Goal: Task Accomplishment & Management: Use online tool/utility

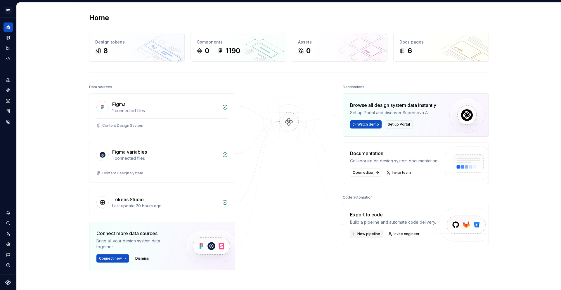
click at [366, 235] on span "New pipeline" at bounding box center [368, 234] width 23 height 5
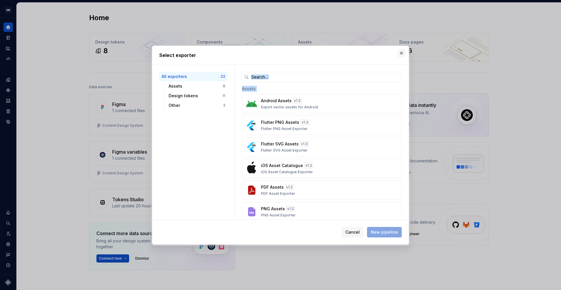
click at [397, 56] on div "Select exporter All exporters 22 Assets 8 Design tokens 11 Other 3 Assets Andro…" at bounding box center [280, 145] width 260 height 202
click at [401, 54] on button "button" at bounding box center [401, 53] width 8 height 8
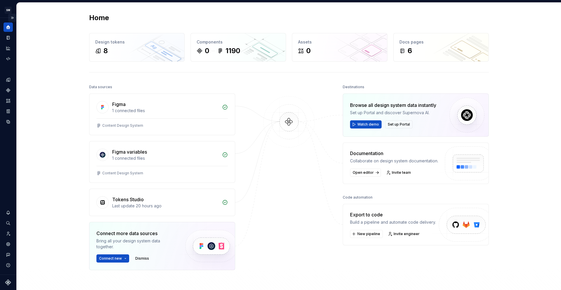
click at [13, 19] on button "Expand sidebar" at bounding box center [12, 18] width 8 height 8
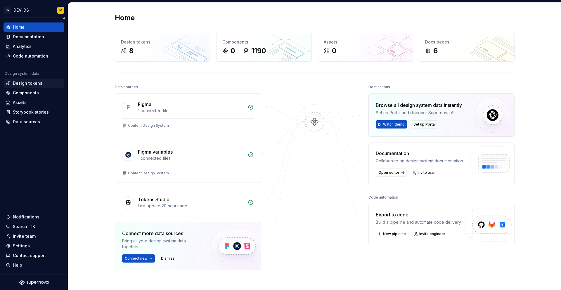
click at [24, 84] on div "Design tokens" at bounding box center [27, 83] width 29 height 6
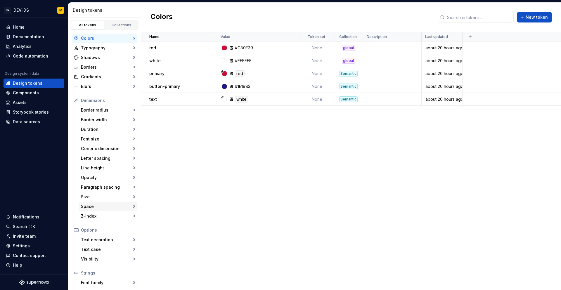
click at [94, 208] on div "Space" at bounding box center [107, 207] width 52 height 6
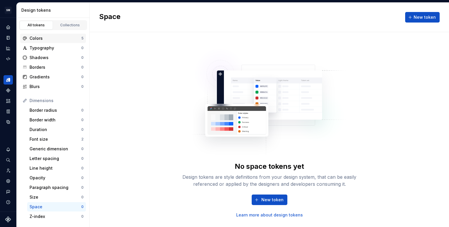
click at [49, 39] on div "Colors" at bounding box center [55, 38] width 52 height 6
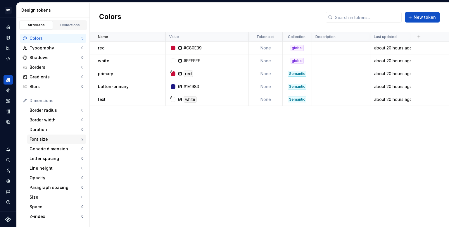
click at [53, 136] on div "Font size" at bounding box center [55, 139] width 52 height 6
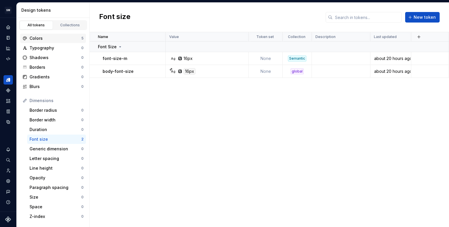
click at [48, 40] on div "Colors" at bounding box center [55, 38] width 52 height 6
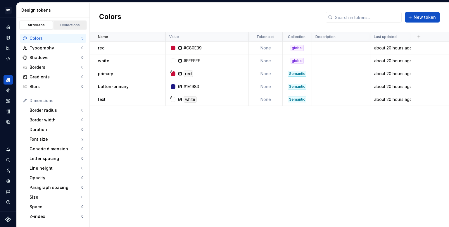
click at [68, 28] on link "Collections" at bounding box center [69, 25] width 33 height 9
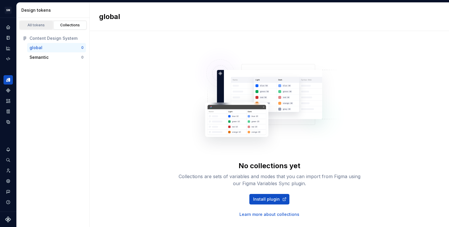
click at [36, 24] on div "All tokens" at bounding box center [36, 25] width 29 height 5
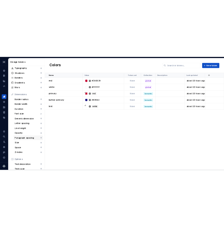
scroll to position [93, 0]
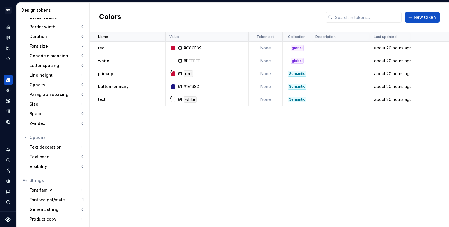
drag, startPoint x: 132, startPoint y: 119, endPoint x: 147, endPoint y: 117, distance: 15.3
click at [132, 119] on div "Name Value Token set Collection Description Last updated red #C80E39 None globa…" at bounding box center [269, 129] width 359 height 194
click at [418, 21] on button "New token" at bounding box center [422, 17] width 34 height 11
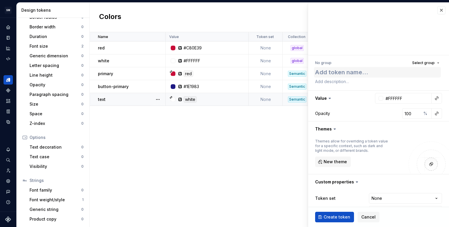
click at [348, 72] on textarea at bounding box center [377, 72] width 127 height 11
type textarea "*"
type textarea "1"
type textarea "*"
type textarea "10"
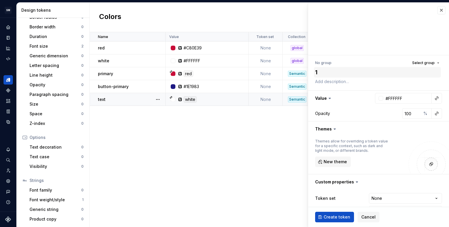
type textarea "*"
type textarea "100"
type textarea "*"
type textarea "100"
click at [416, 62] on span "Select group" at bounding box center [423, 62] width 22 height 5
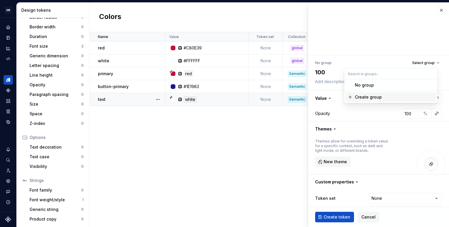
click at [390, 95] on div "Create group" at bounding box center [394, 97] width 79 height 6
type textarea "*"
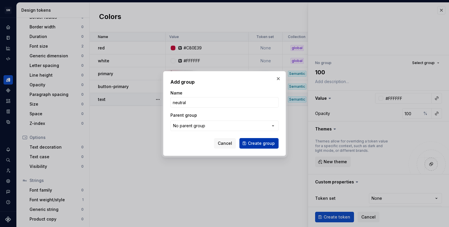
type input "neutral"
click at [258, 147] on button "Create group" at bounding box center [258, 143] width 39 height 11
type textarea "*"
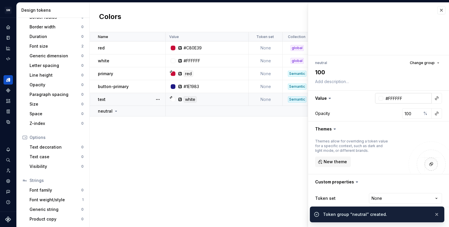
click at [378, 98] on div at bounding box center [380, 98] width 5 height 5
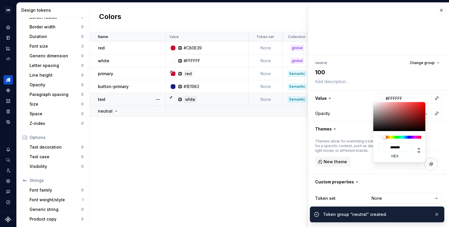
type input "#886D6D"
type input "*******"
type input "#886868"
type input "*******"
type input "#835858"
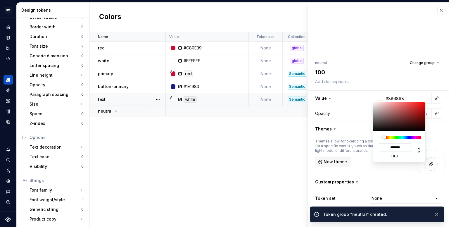
type input "*******"
type input "#835555"
type input "*******"
type input "#835454"
type input "*******"
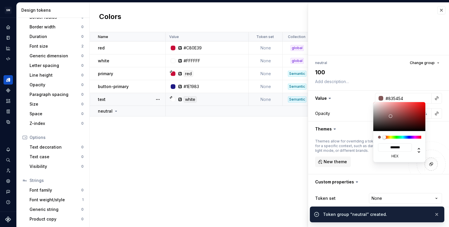
click at [392, 116] on div at bounding box center [399, 116] width 53 height 29
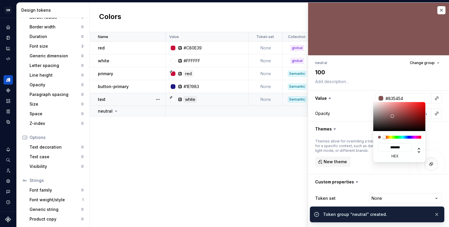
click at [343, 194] on html "SM DEV-DS M Design system data Design tokens All tokens Collections Colors 5 Ty…" at bounding box center [224, 113] width 449 height 227
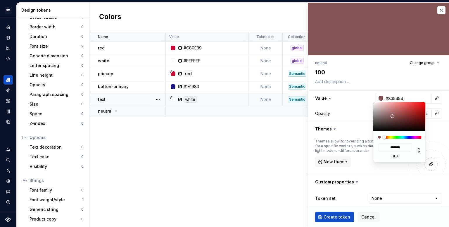
click at [338, 216] on html "SM DEV-DS M Design system data Design tokens All tokens Collections Colors 5 Ty…" at bounding box center [224, 113] width 449 height 227
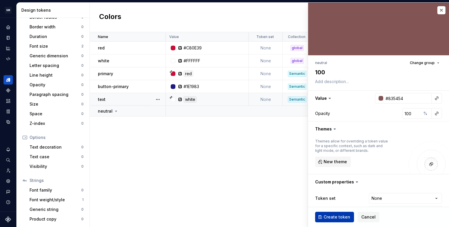
click at [338, 219] on span "Create token" at bounding box center [336, 217] width 27 height 6
type textarea "*"
type input "#FFFFFF"
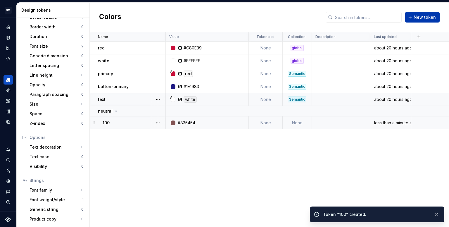
click at [430, 21] on button "New token" at bounding box center [422, 17] width 34 height 11
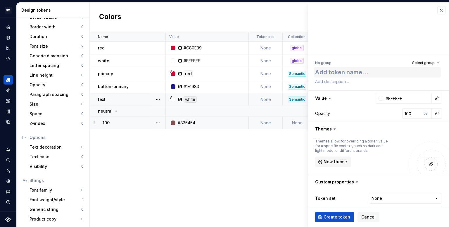
click at [369, 75] on textarea at bounding box center [377, 72] width 127 height 11
type textarea "*"
type textarea "2"
type textarea "*"
type textarea "20"
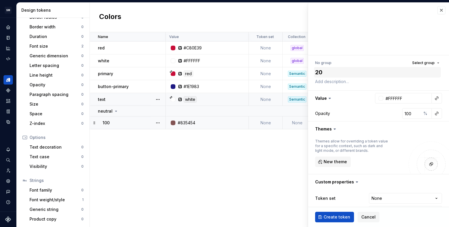
type textarea "*"
type textarea "200"
click at [424, 62] on span "Select group" at bounding box center [423, 62] width 22 height 5
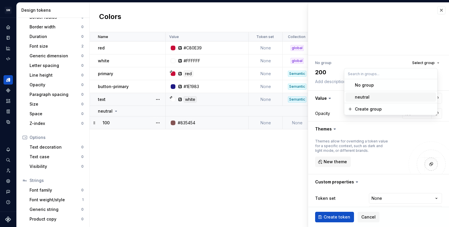
click at [384, 98] on div "neutral" at bounding box center [394, 97] width 79 height 6
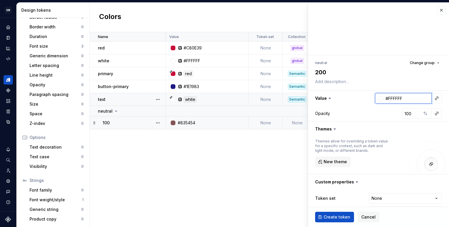
click at [383, 98] on input "#FFFFFF" at bounding box center [407, 98] width 48 height 11
type textarea "*"
click at [378, 99] on div at bounding box center [380, 98] width 5 height 5
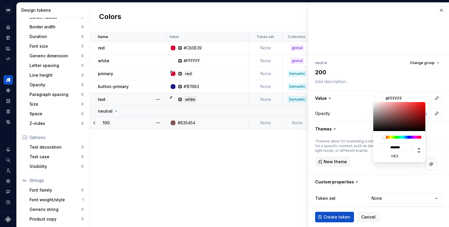
type input "#9A8C8C"
type input "*******"
type input "#9A8A8A"
type input "*******"
type input "#856363"
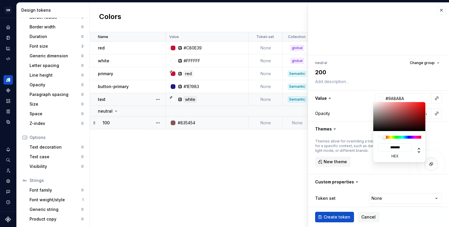
type input "*******"
type input "#7B5555"
type input "*******"
type input "#7B5252"
type input "*******"
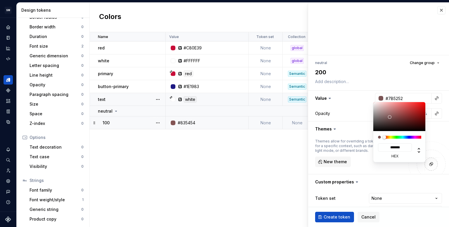
type input "#7B4E4E"
type input "*******"
type input "#733A3A"
type input "*******"
type input "#713333"
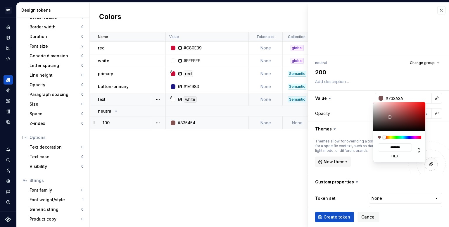
type input "*******"
type input "#6E3131"
type input "*******"
type input "#6E3030"
type input "*******"
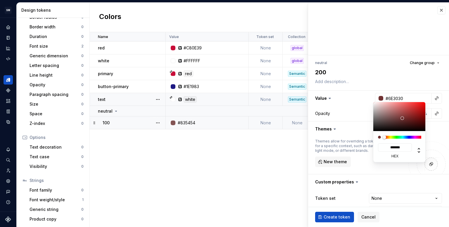
drag, startPoint x: 378, startPoint y: 113, endPoint x: 403, endPoint y: 118, distance: 25.6
click at [403, 118] on div at bounding box center [399, 116] width 53 height 29
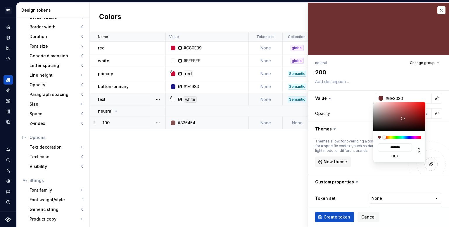
click at [336, 216] on html "SM DEV-DS M Design system data Design tokens All tokens Collections Colors 6 Ty…" at bounding box center [224, 113] width 449 height 227
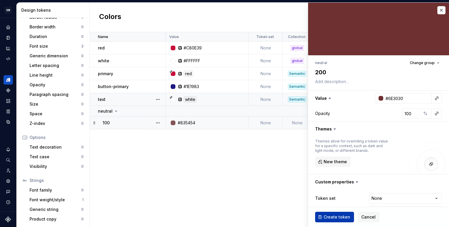
click at [336, 218] on html "SM DEV-DS M Design system data Design tokens All tokens Collections Colors 6 Ty…" at bounding box center [224, 113] width 449 height 227
click at [338, 217] on span "Create token" at bounding box center [336, 217] width 27 height 6
click at [193, 172] on div "Name Value Token set Collection Description Last updated red #C80E39 None globa…" at bounding box center [269, 129] width 359 height 194
type textarea "*"
type input "#FFFFFF"
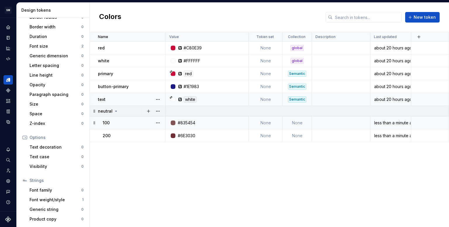
click at [114, 111] on icon at bounding box center [116, 111] width 5 height 5
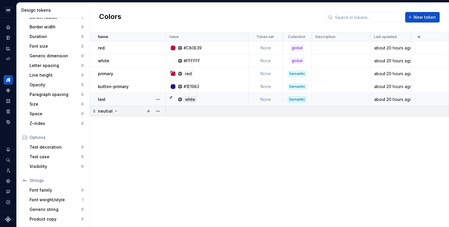
click at [114, 111] on icon at bounding box center [116, 111] width 5 height 5
click at [112, 113] on div "neutral" at bounding box center [108, 111] width 20 height 6
click at [110, 113] on p "neutral" at bounding box center [105, 111] width 15 height 6
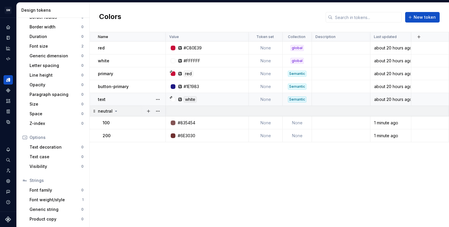
click at [114, 114] on td "neutral" at bounding box center [128, 111] width 76 height 11
click at [114, 113] on td "neutral" at bounding box center [128, 111] width 76 height 11
click at [110, 114] on td "neutral" at bounding box center [128, 111] width 76 height 11
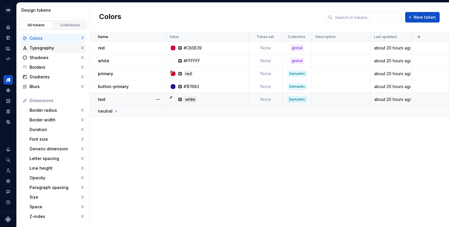
click at [49, 48] on div "Typography" at bounding box center [55, 48] width 52 height 6
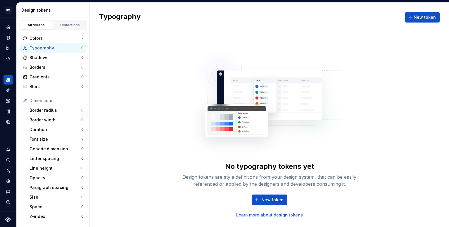
click at [273, 216] on link "Learn more about design tokens" at bounding box center [269, 215] width 67 height 6
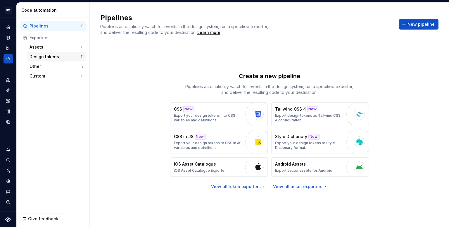
click at [55, 56] on div "Design tokens" at bounding box center [54, 57] width 51 height 6
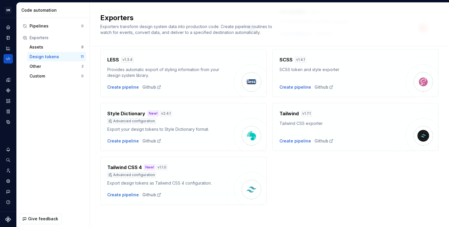
scroll to position [188, 0]
click at [127, 140] on div "Create pipeline" at bounding box center [123, 141] width 32 height 6
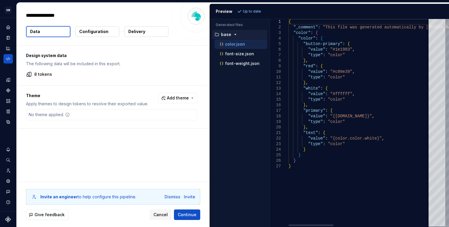
type textarea "*"
click at [245, 55] on p "font-size.json" at bounding box center [239, 53] width 29 height 5
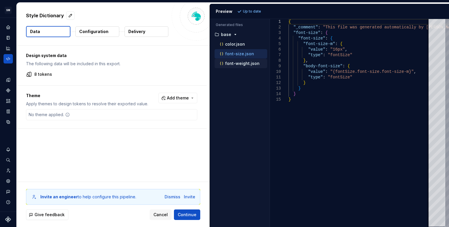
click at [244, 62] on p "font-weight.json" at bounding box center [242, 63] width 34 height 5
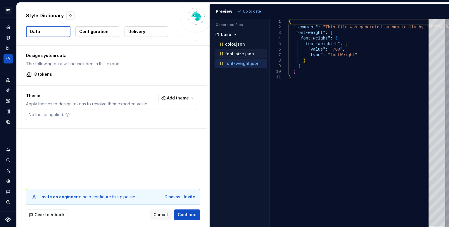
click at [240, 56] on button "font-size.json" at bounding box center [240, 54] width 53 height 6
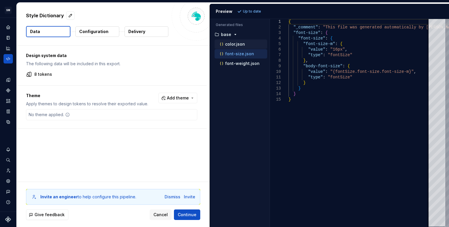
click at [235, 46] on div "color.json" at bounding box center [242, 44] width 48 height 6
type textarea "**********"
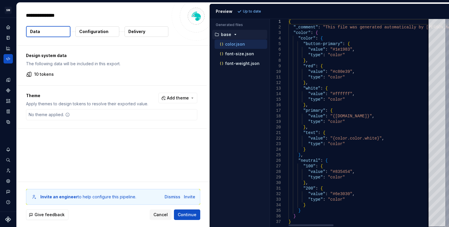
type textarea "*"
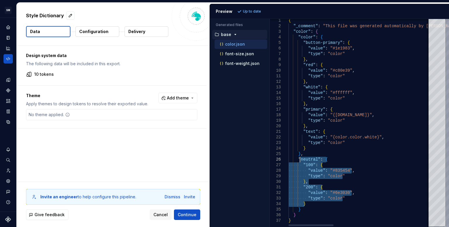
drag, startPoint x: 307, startPoint y: 203, endPoint x: 299, endPoint y: 161, distance: 42.8
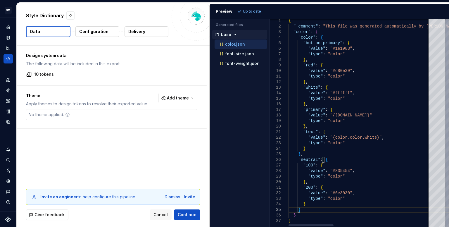
type textarea "**********"
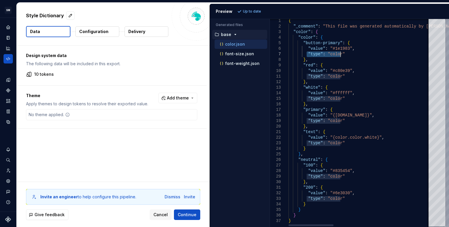
drag, startPoint x: 305, startPoint y: 54, endPoint x: 340, endPoint y: 56, distance: 35.4
